Goal: Task Accomplishment & Management: Complete application form

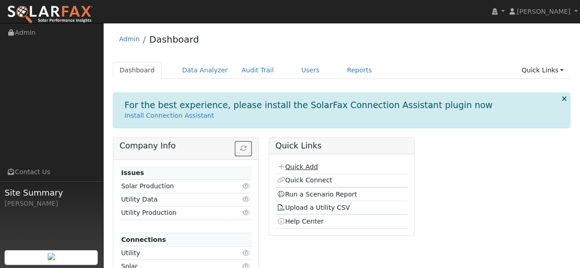
click at [297, 167] on link "Quick Add" at bounding box center [297, 166] width 41 height 7
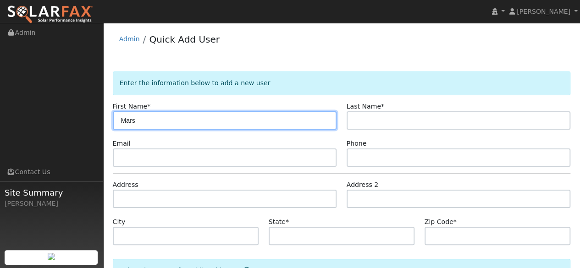
type input "Mars"
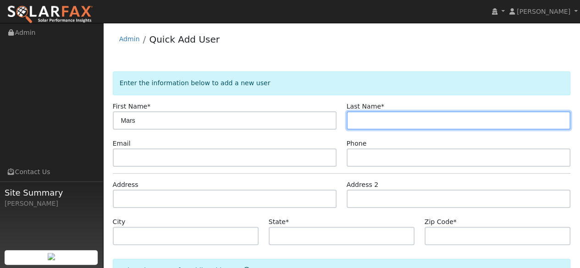
click at [381, 114] on input "text" at bounding box center [459, 120] width 224 height 18
type input "Lasar"
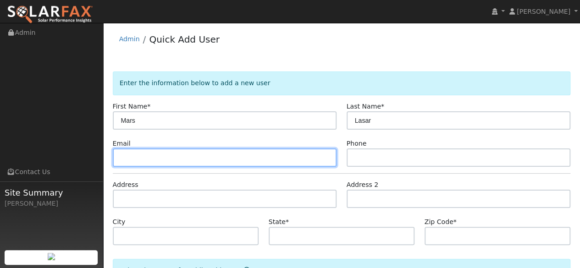
click at [192, 160] on input "text" at bounding box center [225, 158] width 224 height 18
paste input "[EMAIL_ADDRESS][DOMAIN_NAME]"
type input "[EMAIL_ADDRESS][DOMAIN_NAME]"
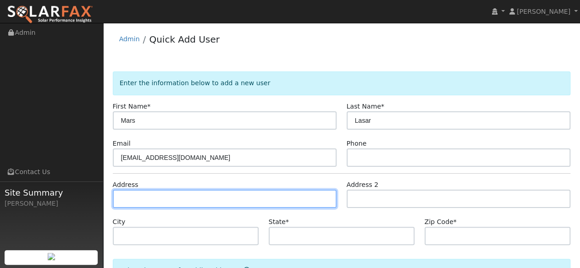
click at [166, 192] on input "text" at bounding box center [225, 199] width 224 height 18
type input "V"
type input "v"
click at [166, 192] on input "text" at bounding box center [225, 199] width 224 height 18
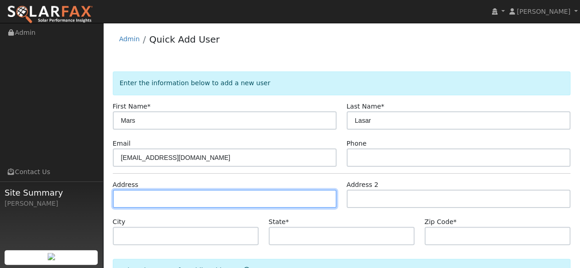
paste input "4636 Grove St, Sonoma, CA 95476"
type input "4636 Grove Street"
type input "Sonoma"
type input "CA"
type input "95476"
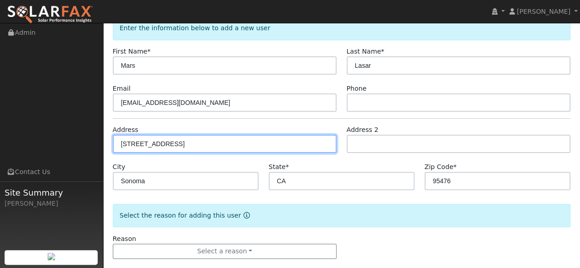
scroll to position [68, 0]
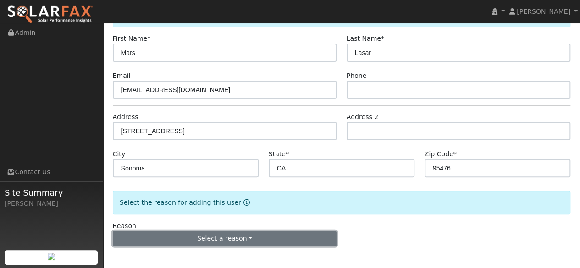
click at [231, 244] on button "Select a reason" at bounding box center [225, 239] width 224 height 16
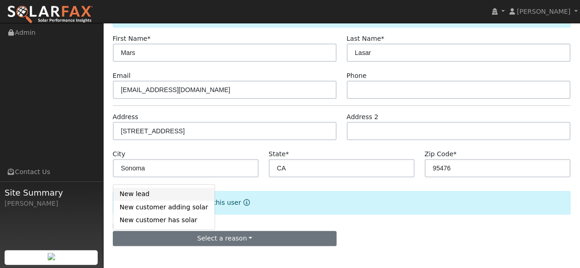
click at [158, 191] on link "New lead" at bounding box center [163, 194] width 101 height 13
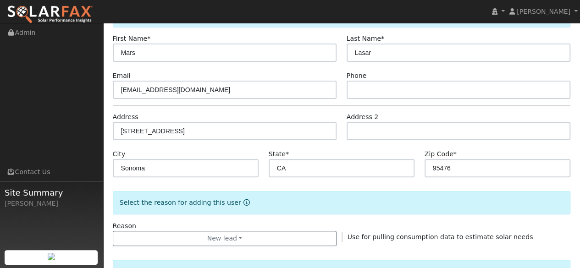
scroll to position [303, 0]
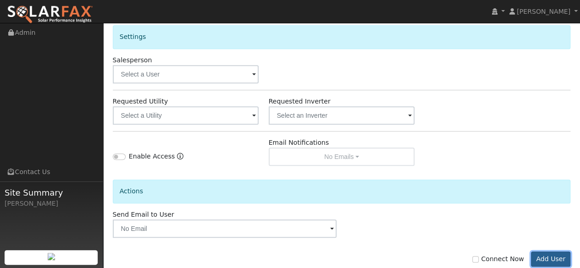
click at [553, 257] on button "Add User" at bounding box center [551, 260] width 40 height 16
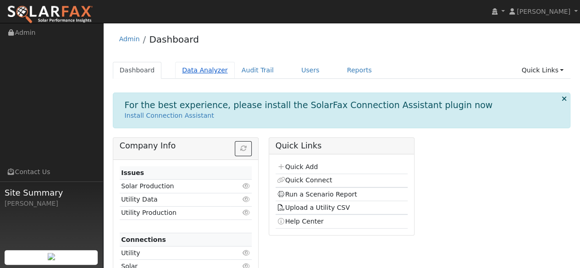
click at [202, 66] on link "Data Analyzer" at bounding box center [205, 70] width 60 height 17
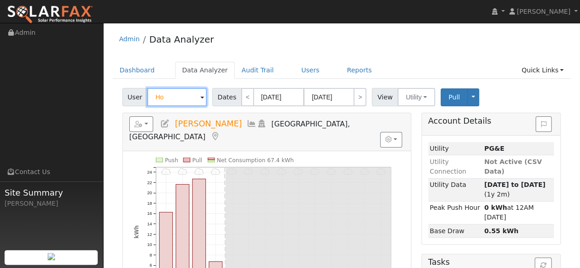
type input "H"
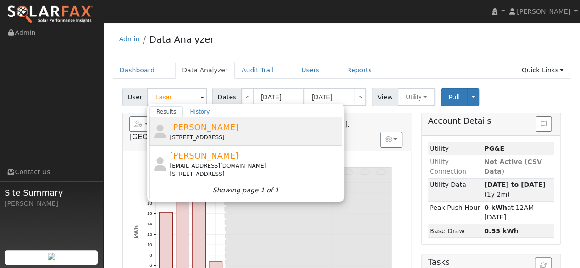
click at [195, 133] on div "4636 Grove Street, Sonoma, CA 95476" at bounding box center [255, 137] width 170 height 8
type input "Cindy Lasar"
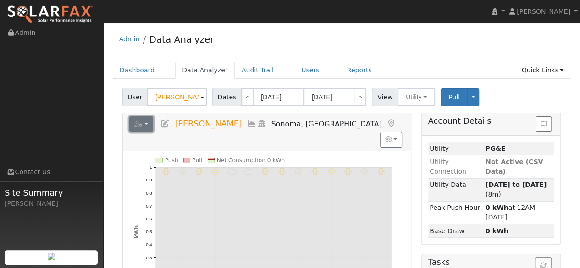
click at [148, 125] on button "button" at bounding box center [141, 125] width 24 height 16
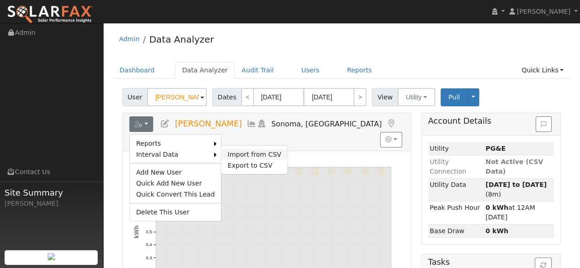
click at [245, 153] on link "Import from CSV" at bounding box center [254, 154] width 67 height 11
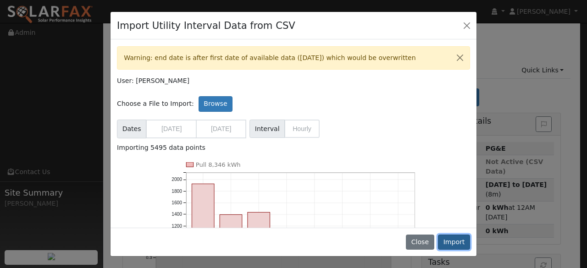
click at [454, 242] on button "Import" at bounding box center [454, 243] width 32 height 16
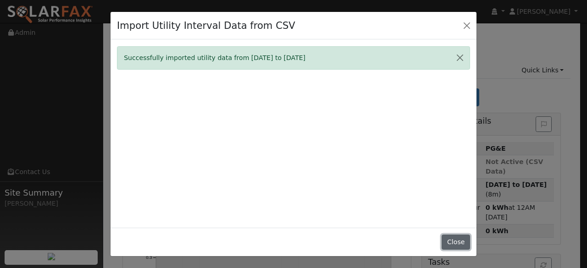
click at [462, 243] on button "Close" at bounding box center [456, 243] width 28 height 16
type input "01/01/2025"
type input "08/17/2025"
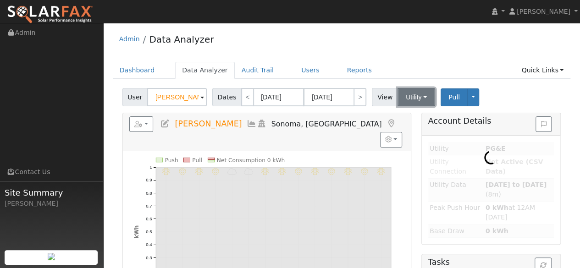
click at [414, 98] on button "Utility" at bounding box center [417, 97] width 38 height 18
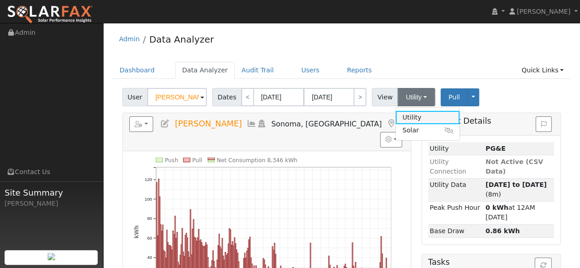
click at [403, 118] on link "Utility" at bounding box center [428, 117] width 64 height 13
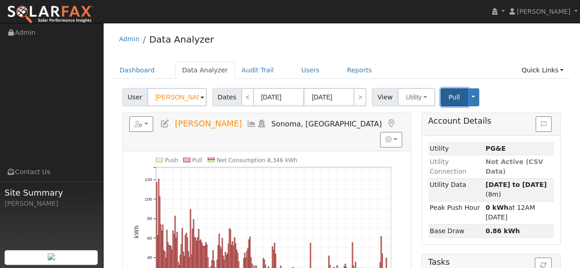
click at [449, 100] on span "Pull" at bounding box center [454, 97] width 11 height 7
click at [147, 122] on button "button" at bounding box center [141, 125] width 24 height 16
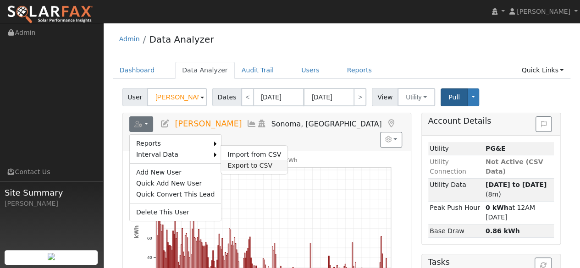
click at [226, 164] on link "Export to CSV" at bounding box center [254, 165] width 67 height 11
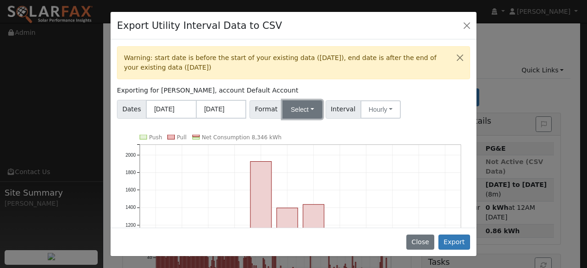
click at [306, 112] on button "Select" at bounding box center [303, 109] width 40 height 18
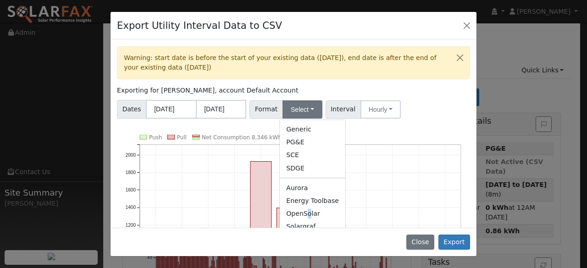
click at [305, 213] on link "OpenSolar" at bounding box center [313, 214] width 66 height 13
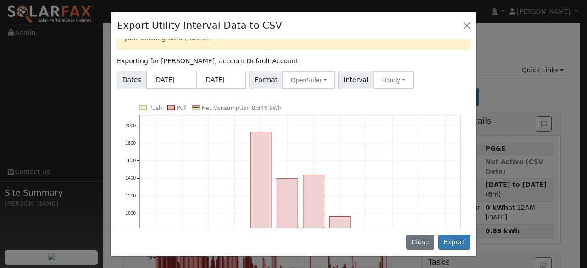
scroll to position [46, 0]
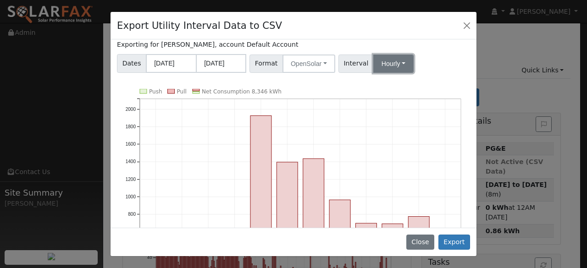
click at [393, 56] on button "Hourly" at bounding box center [393, 64] width 40 height 18
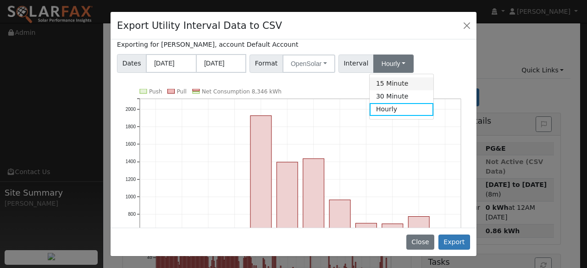
click at [391, 83] on link "15 Minute" at bounding box center [402, 84] width 64 height 13
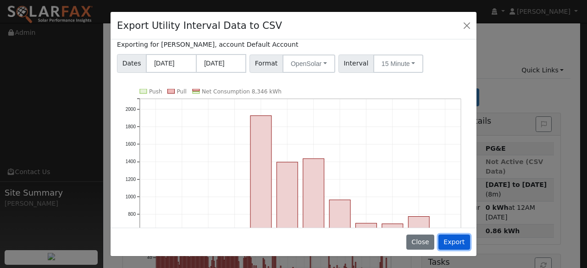
drag, startPoint x: 459, startPoint y: 242, endPoint x: 457, endPoint y: 238, distance: 4.7
click at [460, 242] on button "Export" at bounding box center [455, 243] width 32 height 16
